Goal: Information Seeking & Learning: Understand process/instructions

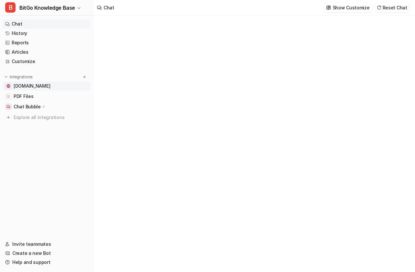
type textarea "**********"
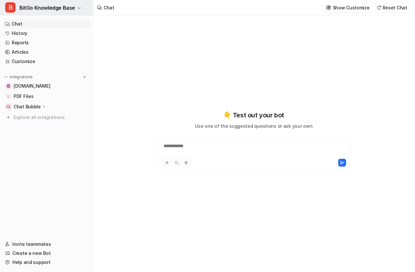
click at [66, 5] on span "BitGo Knowledge Base" at bounding box center [47, 7] width 56 height 9
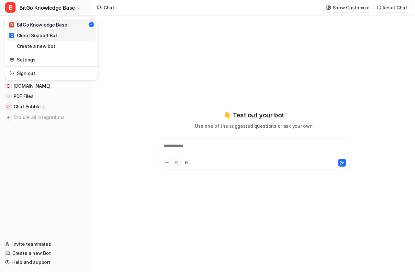
click at [67, 34] on link "C Client Support Bot" at bounding box center [51, 35] width 89 height 11
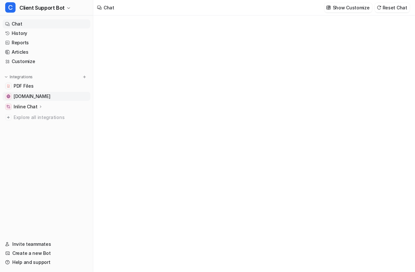
type textarea "**********"
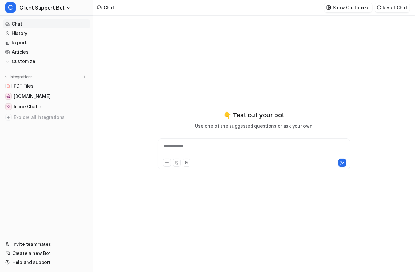
click at [38, 107] on icon at bounding box center [40, 106] width 5 height 5
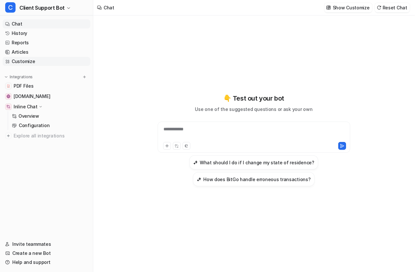
click at [49, 64] on link "Customize" at bounding box center [47, 61] width 88 height 9
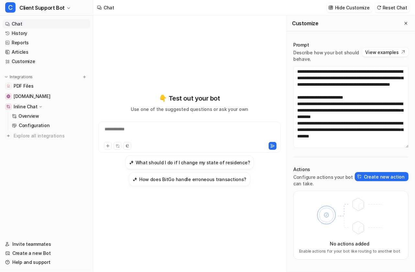
click at [38, 107] on icon at bounding box center [40, 107] width 5 height 5
click at [28, 106] on p "Inline Chat" at bounding box center [26, 107] width 24 height 6
click at [33, 113] on p "Overview" at bounding box center [28, 116] width 21 height 6
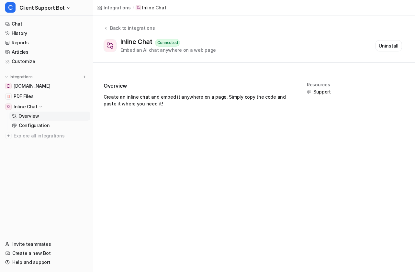
click at [173, 42] on div "Connected" at bounding box center [167, 43] width 25 height 8
click at [49, 126] on link "Configuration" at bounding box center [49, 125] width 81 height 9
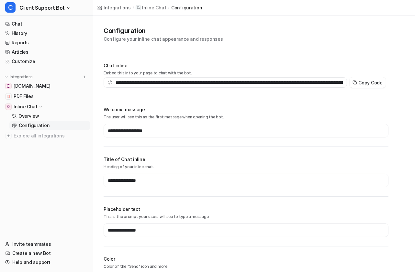
type input "**********"
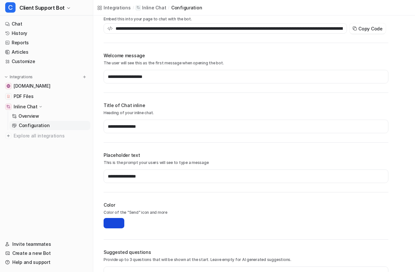
scroll to position [104, 0]
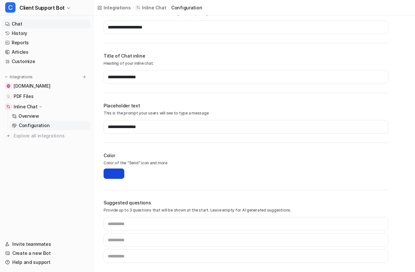
click at [32, 24] on link "Chat" at bounding box center [47, 23] width 88 height 9
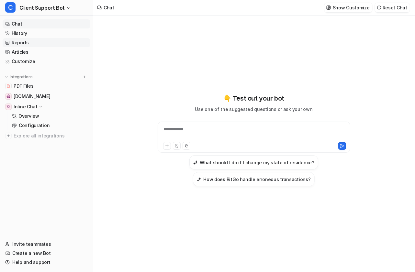
click at [36, 43] on link "Reports" at bounding box center [47, 42] width 88 height 9
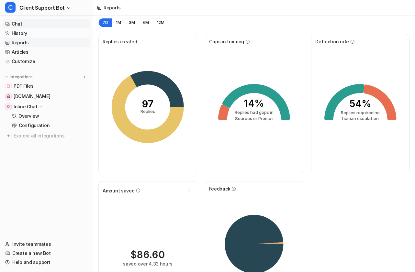
click at [40, 26] on link "Chat" at bounding box center [47, 23] width 88 height 9
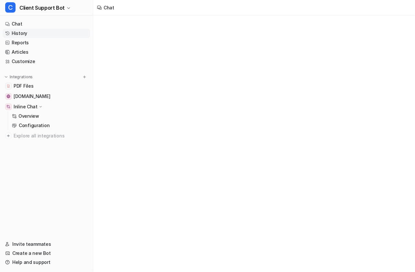
click at [40, 33] on link "History" at bounding box center [47, 33] width 88 height 9
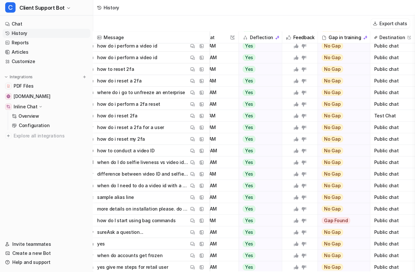
scroll to position [28, 164]
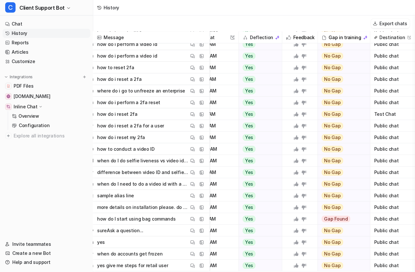
click at [387, 126] on span "Public chat" at bounding box center [393, 126] width 40 height 12
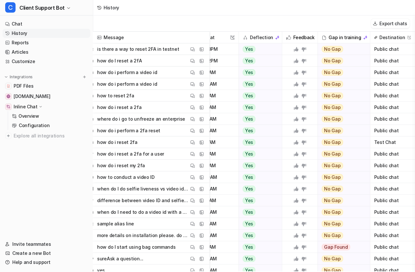
click at [411, 36] on span "Destination This field cannot be modified" at bounding box center [393, 38] width 40 height 12
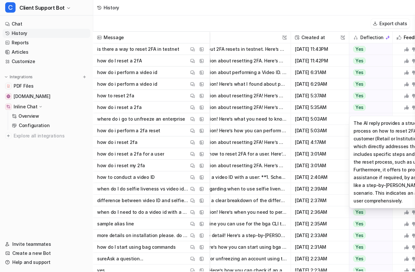
scroll to position [0, 68]
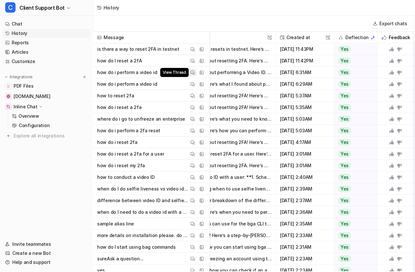
click at [194, 74] on img at bounding box center [192, 72] width 5 height 5
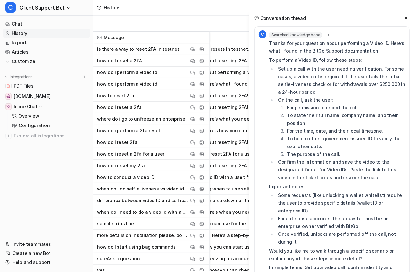
scroll to position [0, 0]
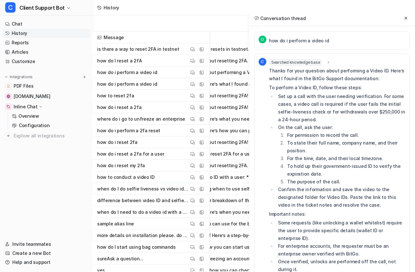
click at [324, 44] on p "how do i perform a video id" at bounding box center [299, 41] width 60 height 8
click at [328, 62] on icon at bounding box center [329, 62] width 5 height 5
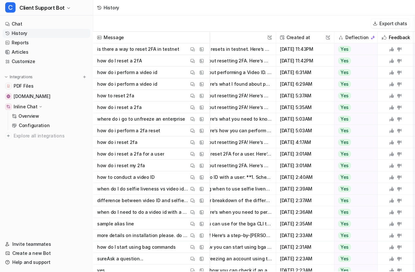
click at [162, 157] on span "how do i reset a 2fa for a user View Thread View Sources" at bounding box center [151, 154] width 111 height 12
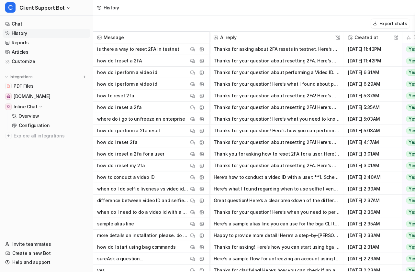
scroll to position [10, 0]
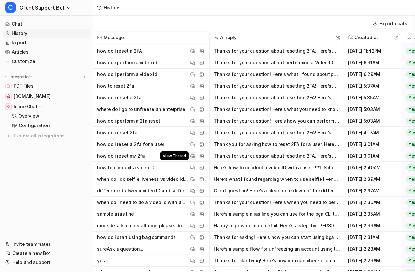
click at [190, 157] on button "View Thread" at bounding box center [193, 156] width 8 height 8
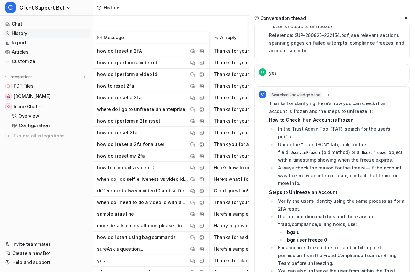
scroll to position [851, 0]
